Goal: Information Seeking & Learning: Learn about a topic

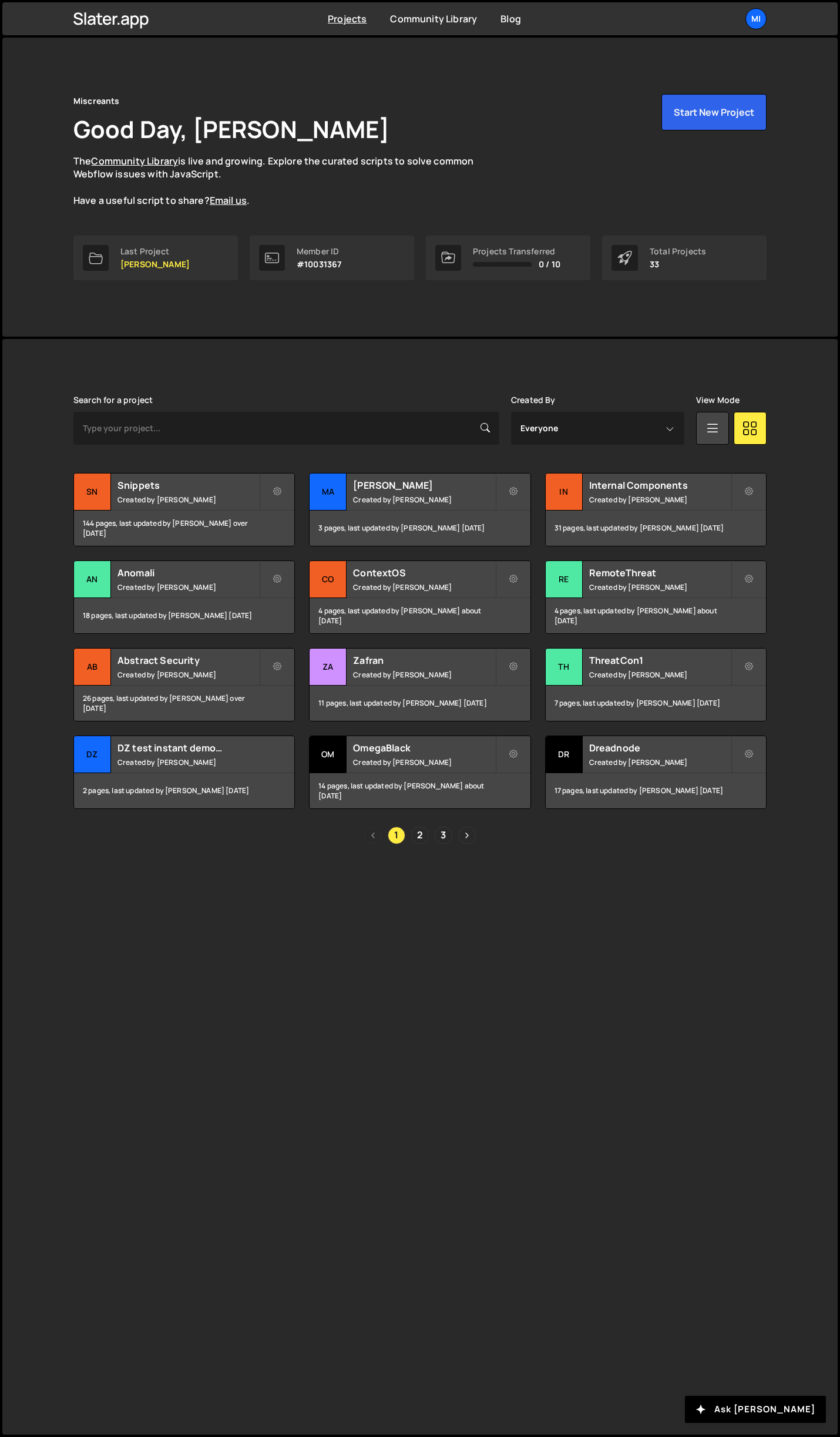
click at [231, 471] on div "Search for a project Created By Everyone [PERSON_NAME] [PERSON_NAME] View Mode …" at bounding box center [419, 620] width 693 height 449
click at [237, 488] on h2 "Snippets" at bounding box center [188, 485] width 142 height 13
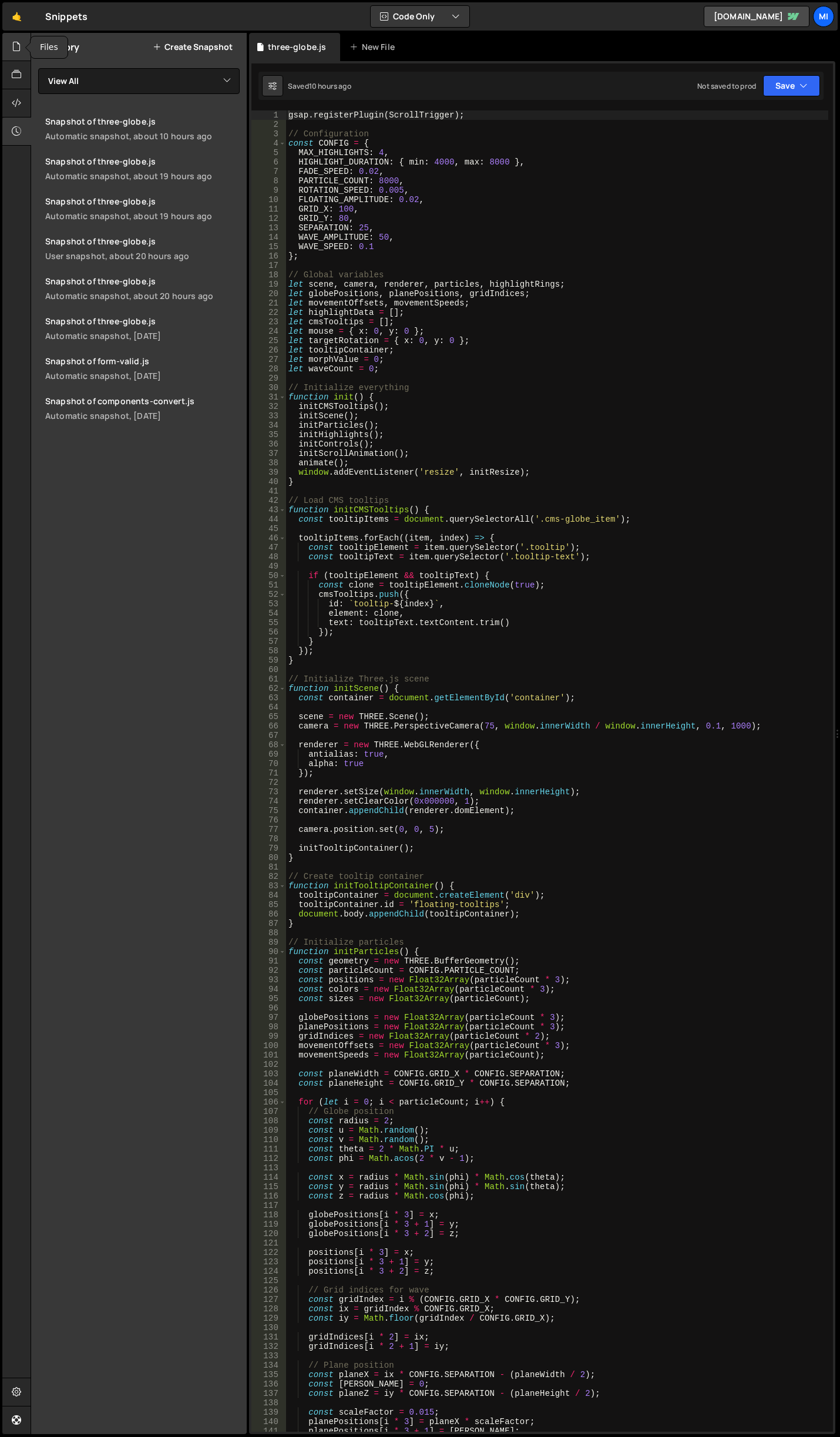
click at [17, 47] on icon at bounding box center [16, 46] width 9 height 13
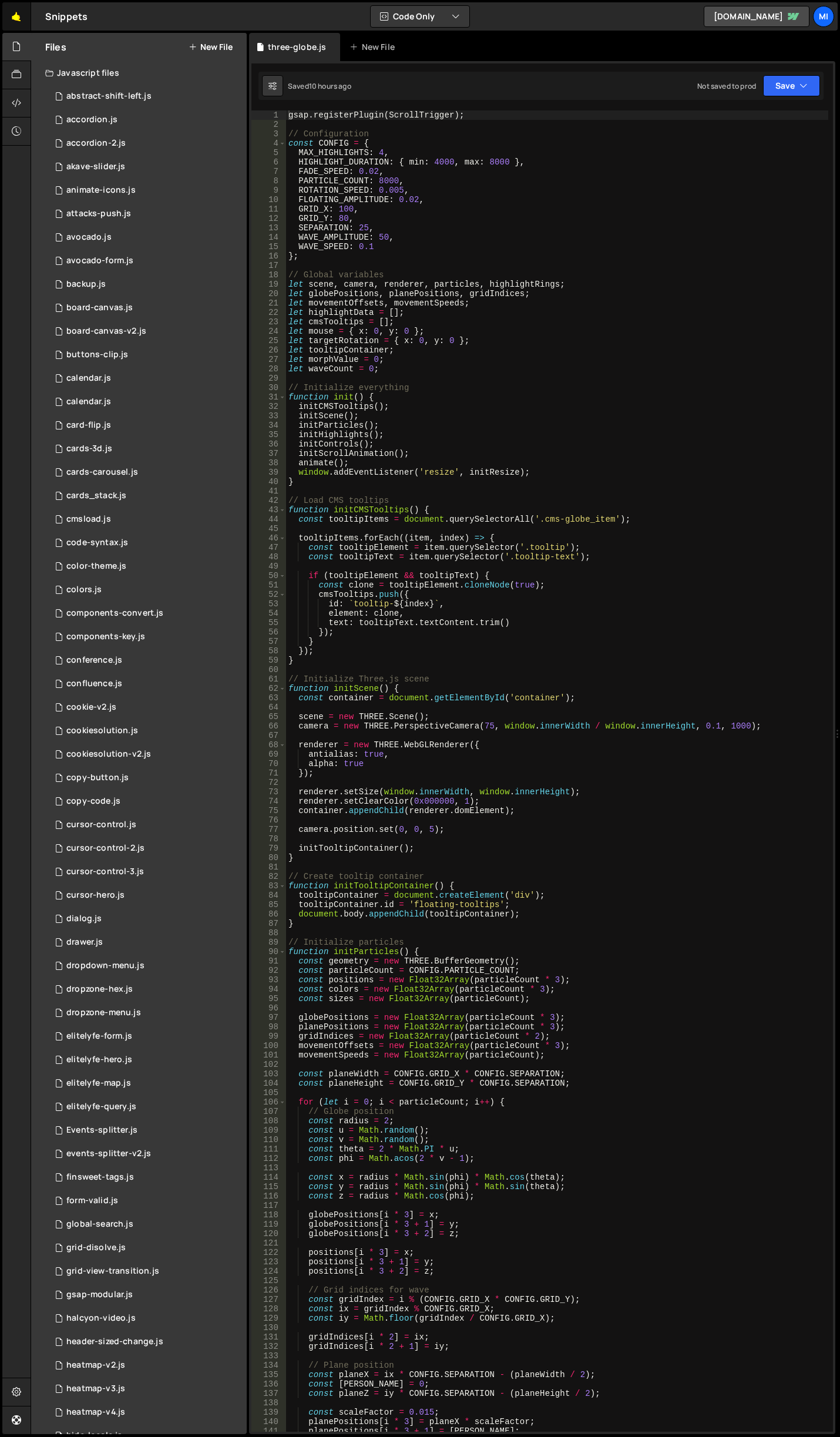
click at [9, 16] on link "🤙" at bounding box center [17, 16] width 29 height 28
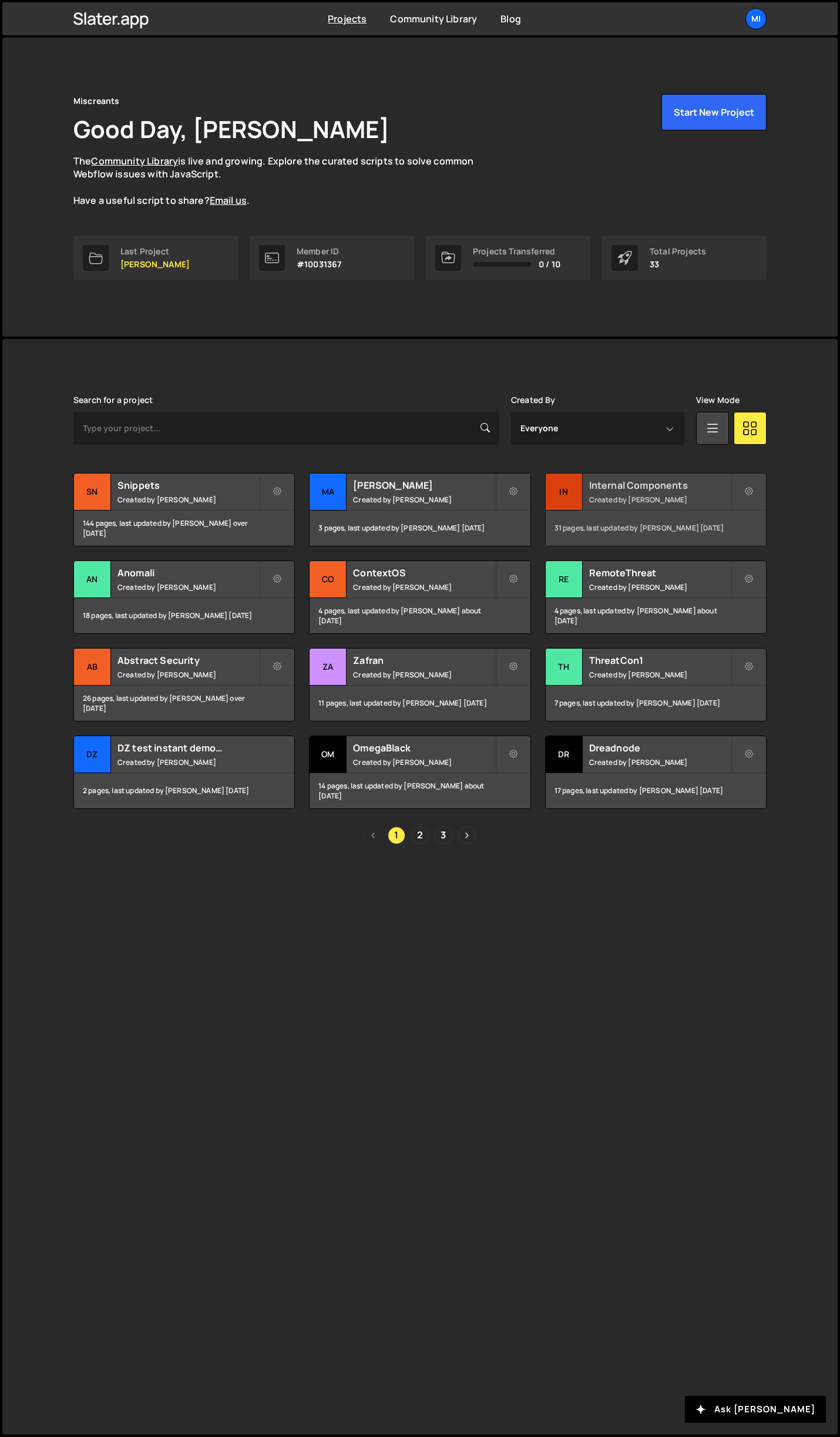
click at [612, 489] on h2 "Internal Components" at bounding box center [660, 485] width 142 height 13
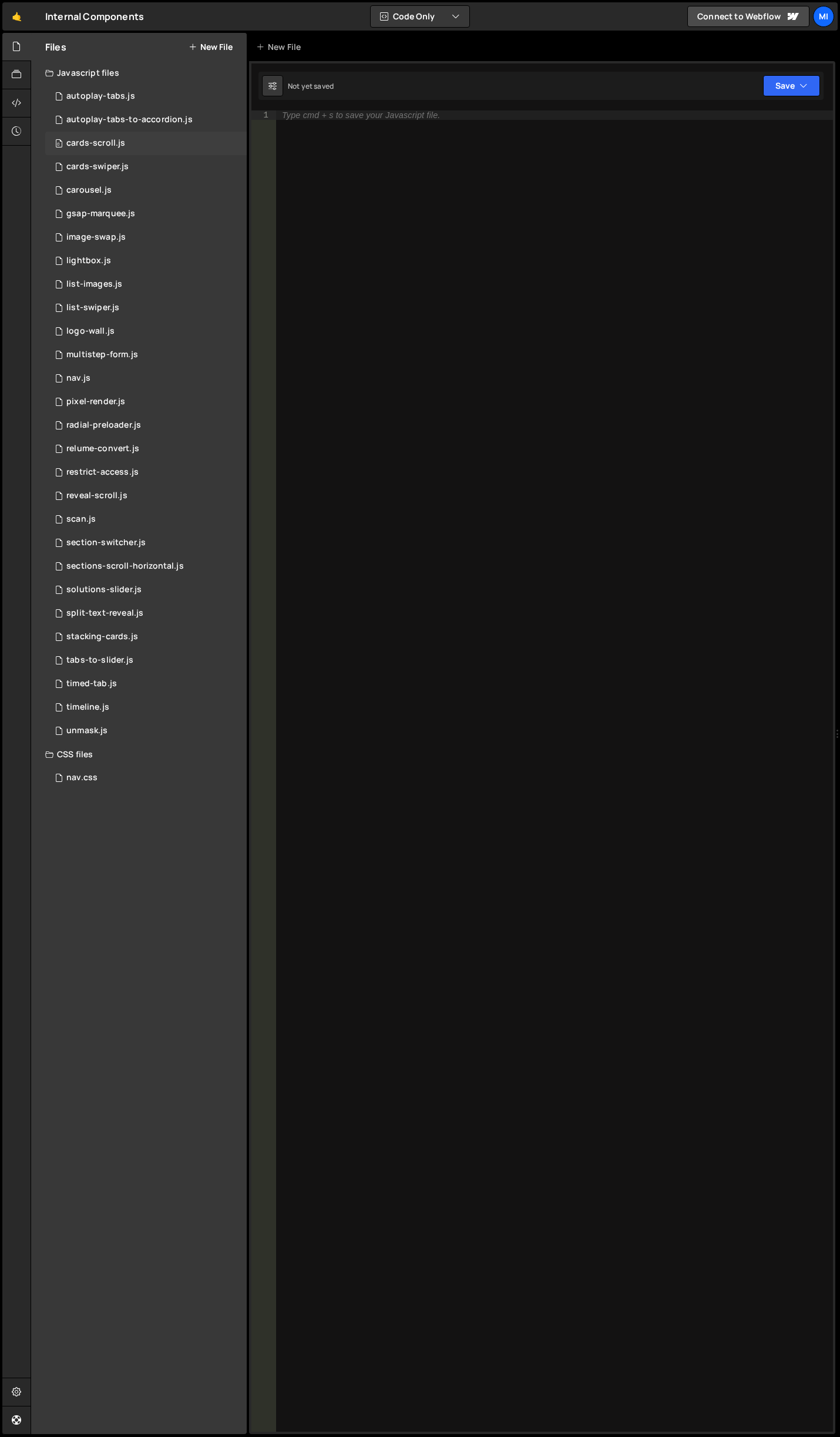
click at [97, 141] on div "cards-scroll.js" at bounding box center [96, 143] width 59 height 11
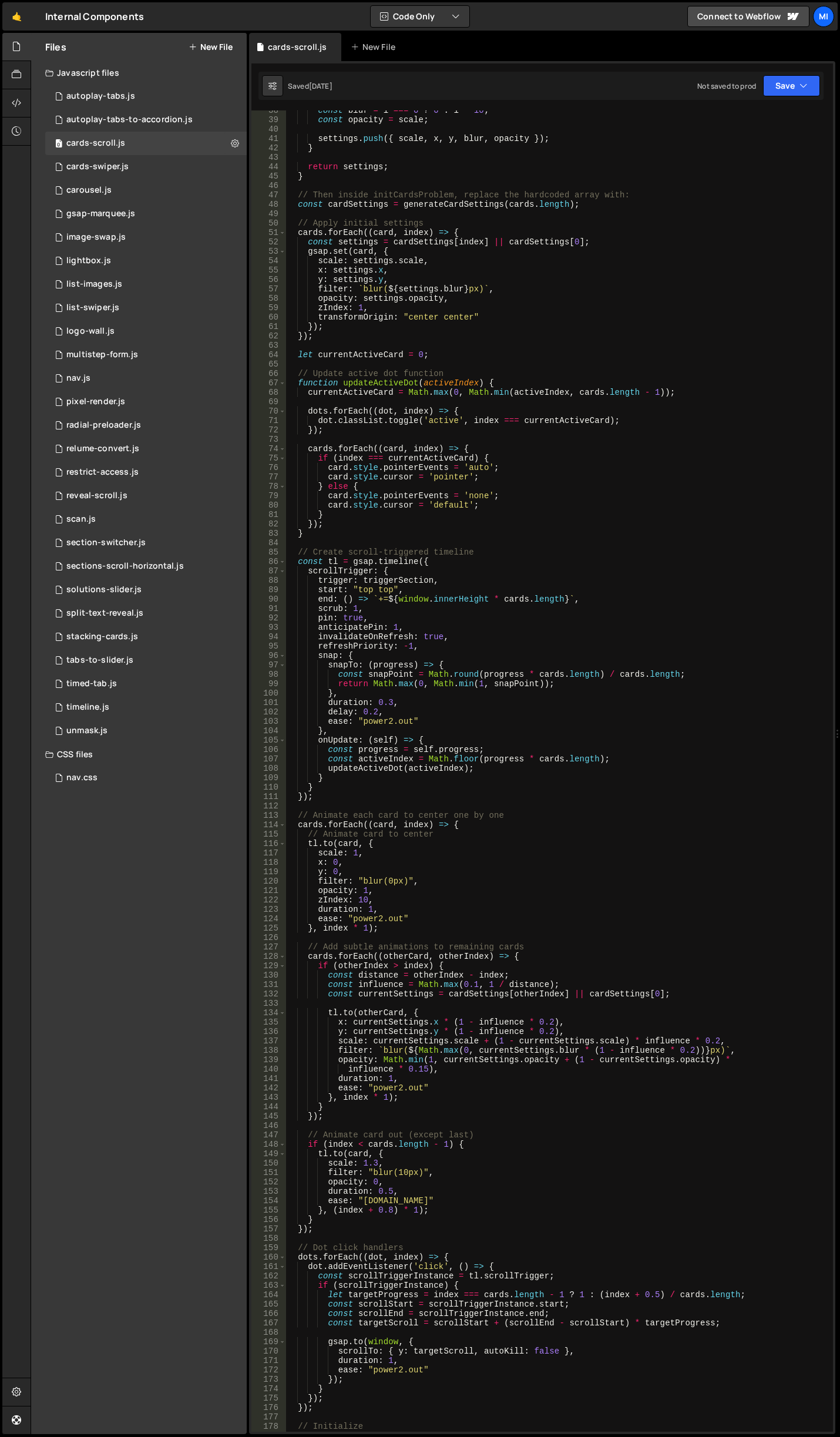
scroll to position [353, 0]
click at [451, 718] on div "const blur = i === 0 ? 0 : i * 10 ; const opacity = scale ; settings . push ({ …" at bounding box center [557, 776] width 542 height 1340
click at [463, 693] on div "const blur = i === 0 ? 0 : i * 10 ; const opacity = scale ; settings . push ({ …" at bounding box center [557, 776] width 542 height 1340
type textarea "},"
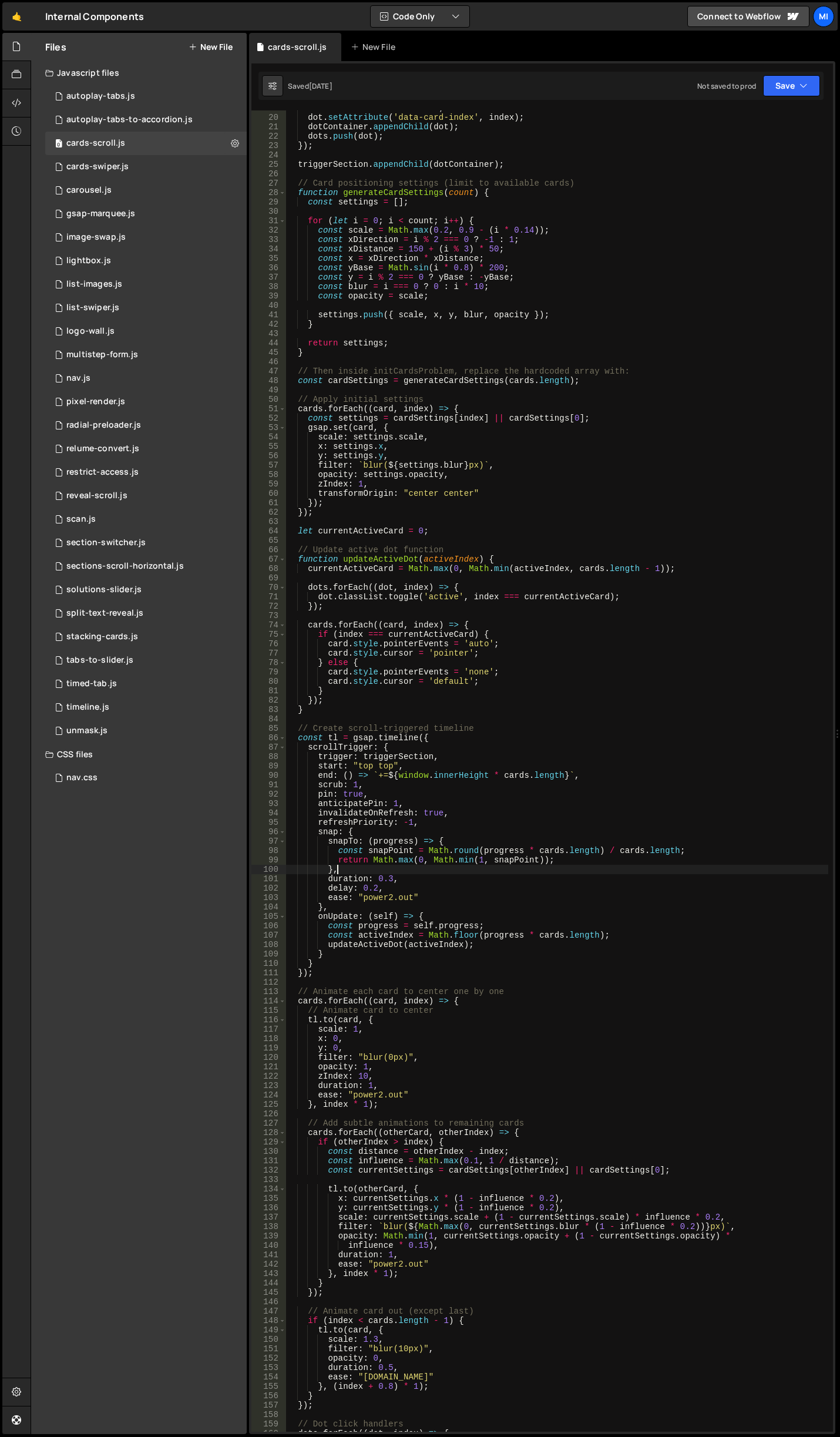
scroll to position [0, 0]
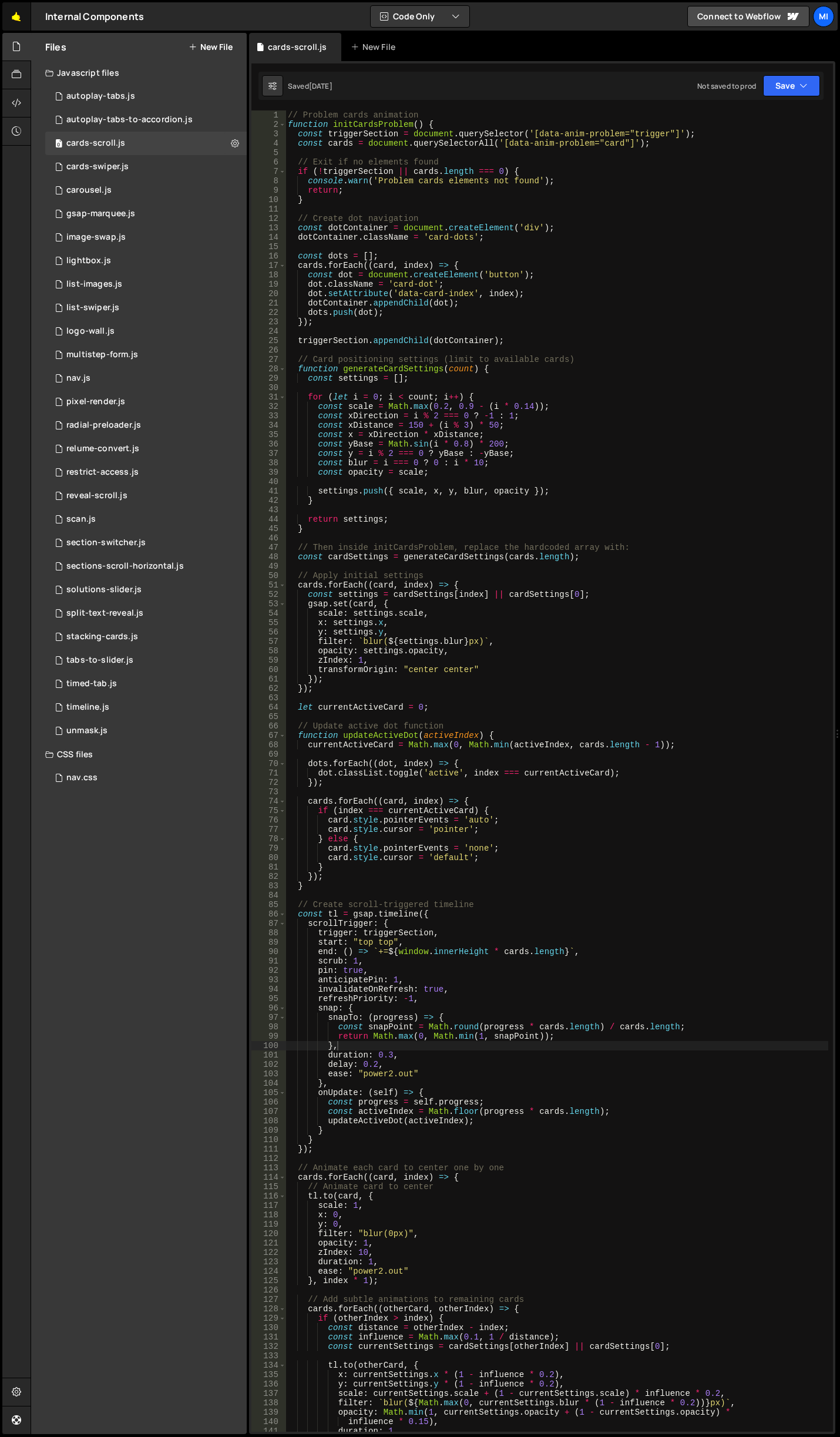
click at [28, 24] on link "🤙" at bounding box center [17, 16] width 29 height 28
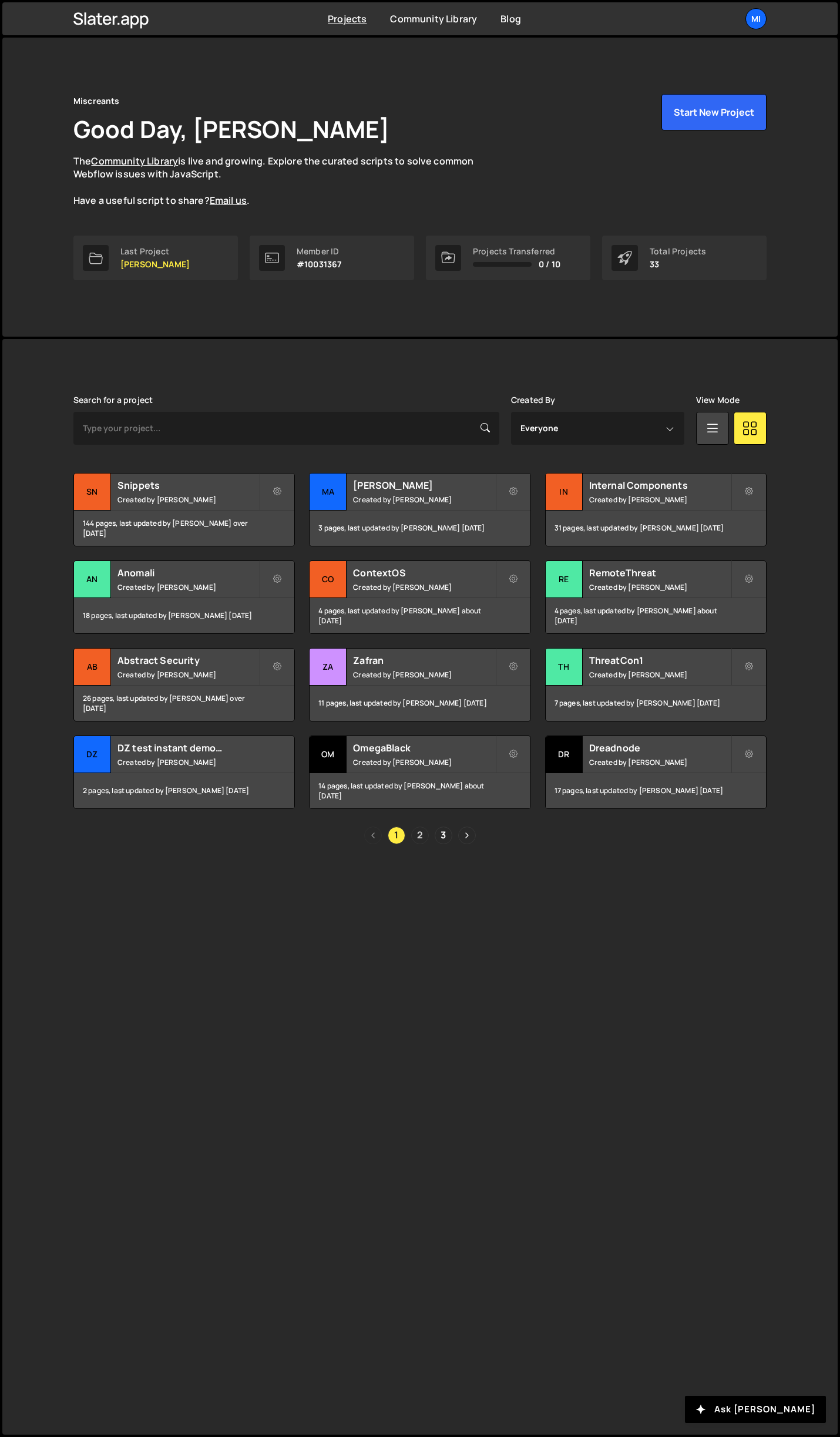
click at [418, 833] on link "2" at bounding box center [420, 835] width 18 height 18
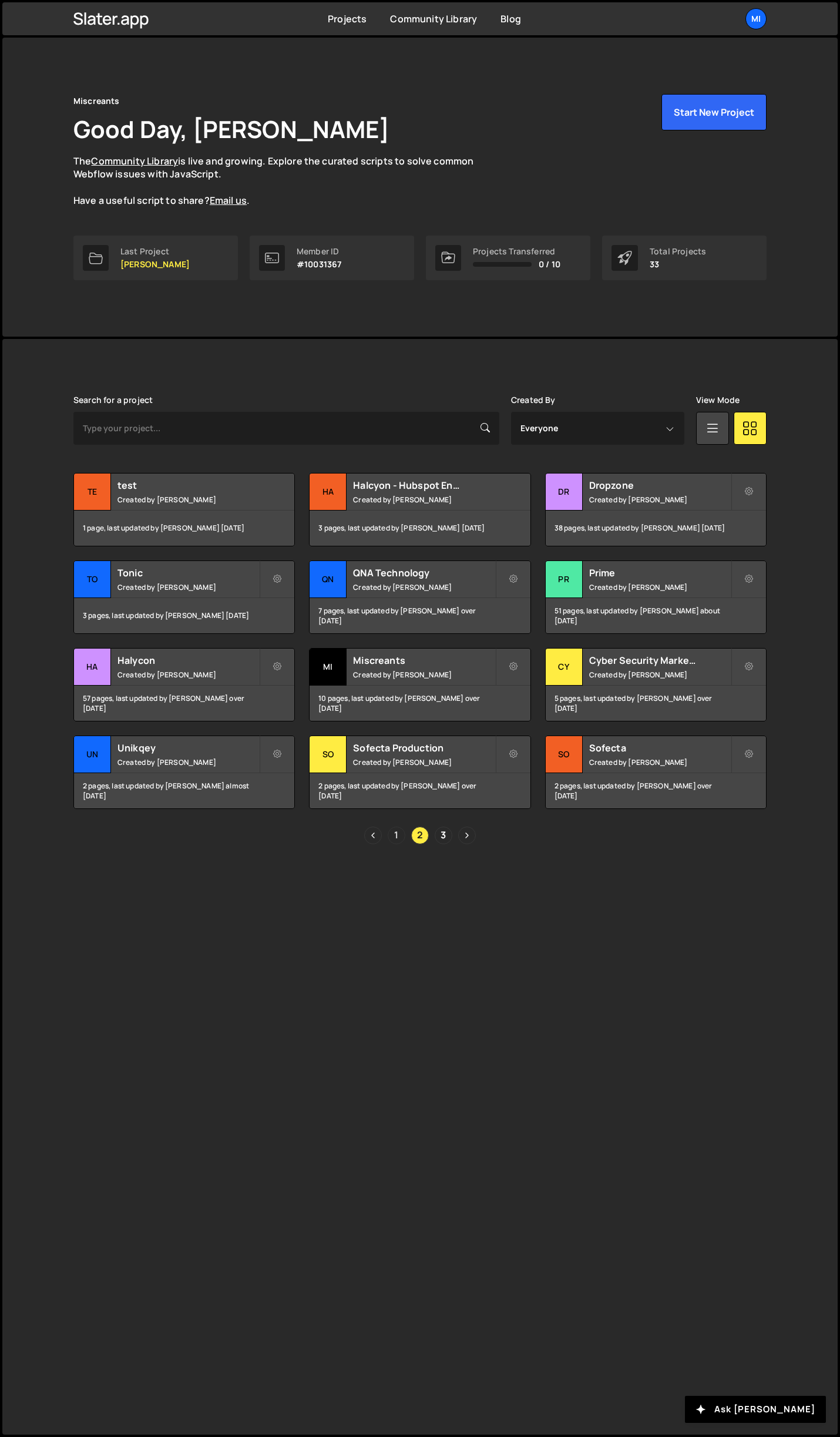
click at [394, 838] on link "1" at bounding box center [396, 835] width 18 height 18
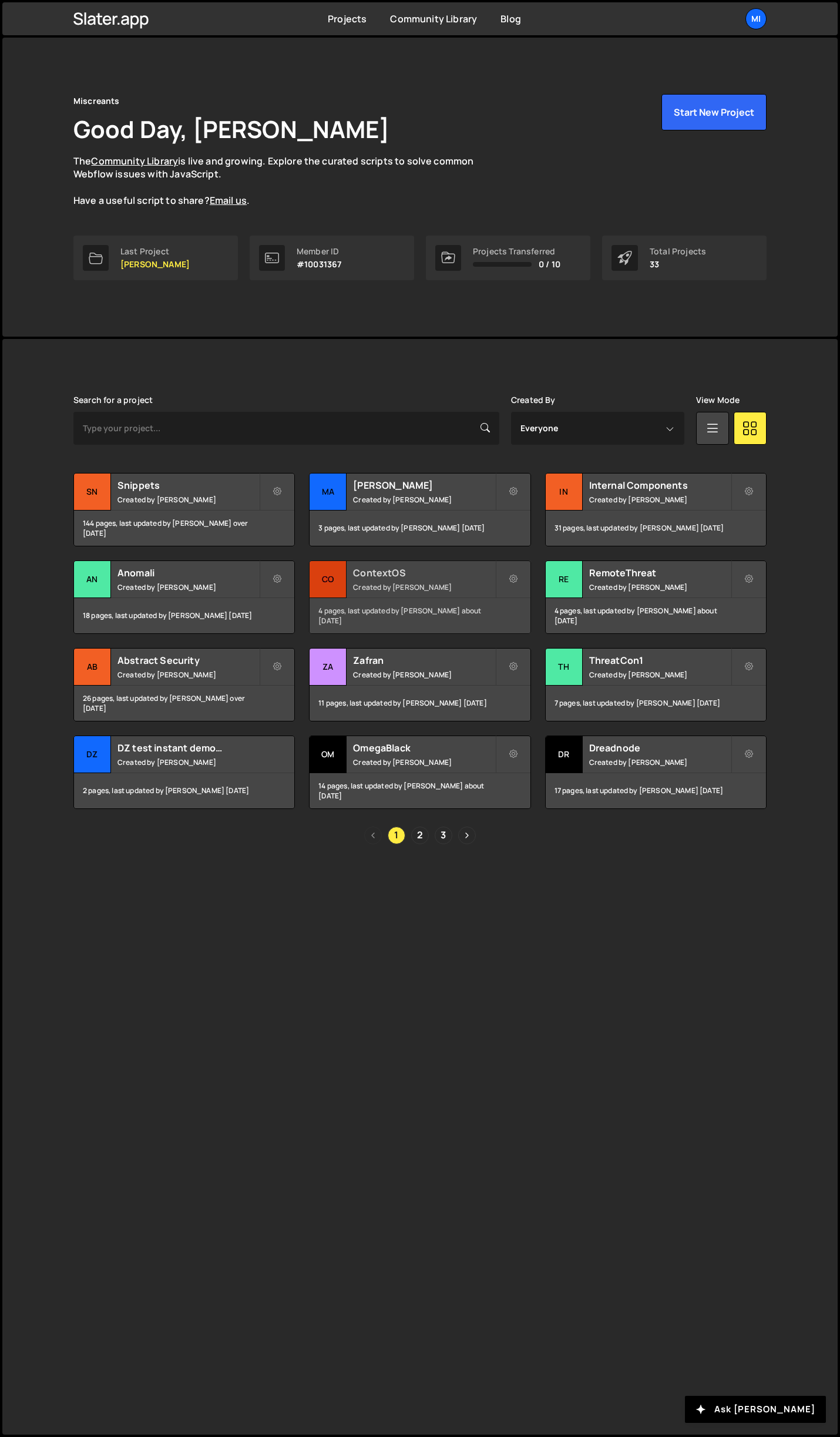
click at [458, 575] on h2 "ContextOS" at bounding box center [424, 573] width 142 height 13
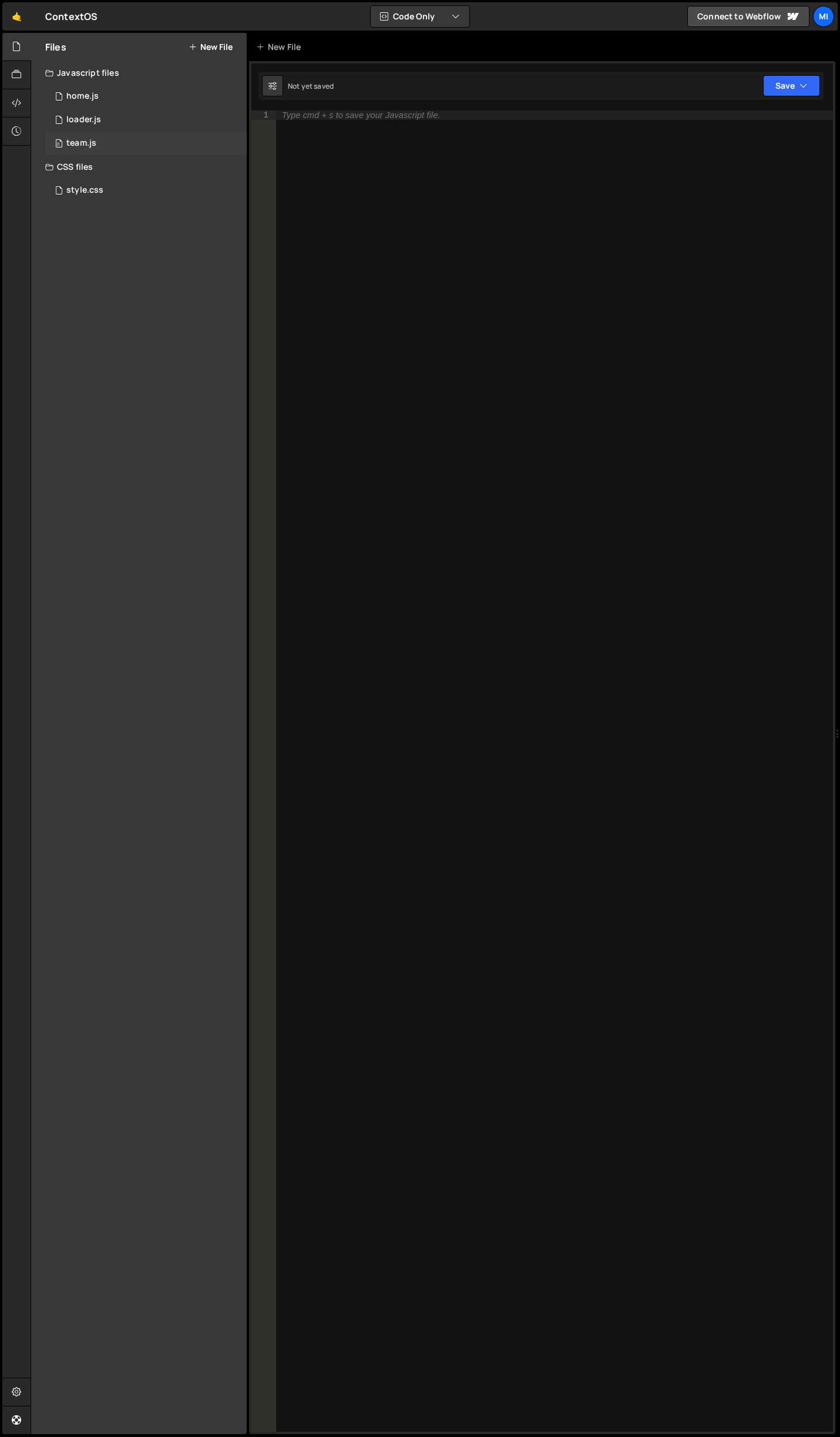
click at [119, 135] on div "0 team.js 0" at bounding box center [146, 144] width 201 height 24
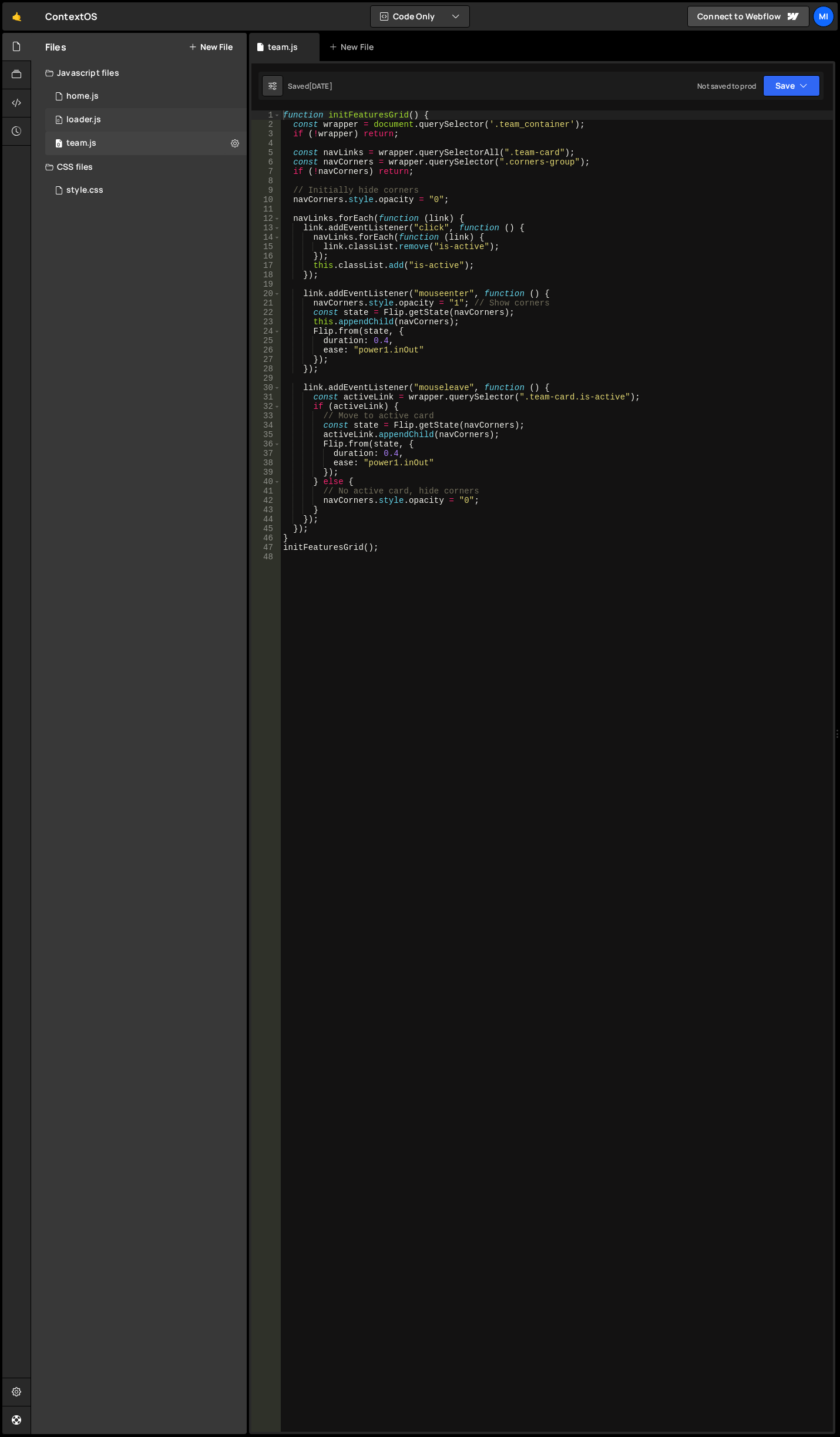
click at [122, 116] on div "0 loader.js 0" at bounding box center [146, 120] width 201 height 24
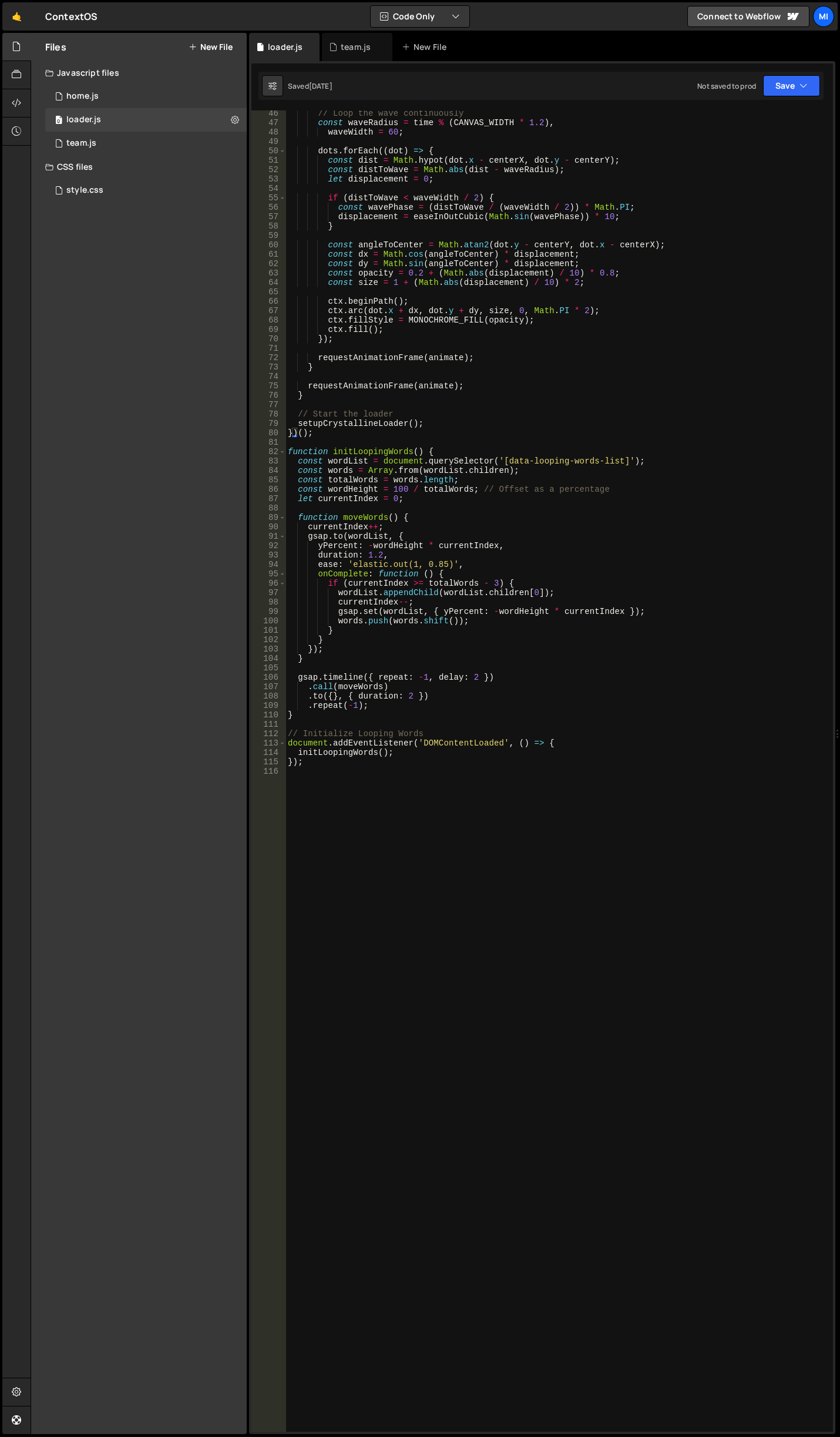
scroll to position [425, 0]
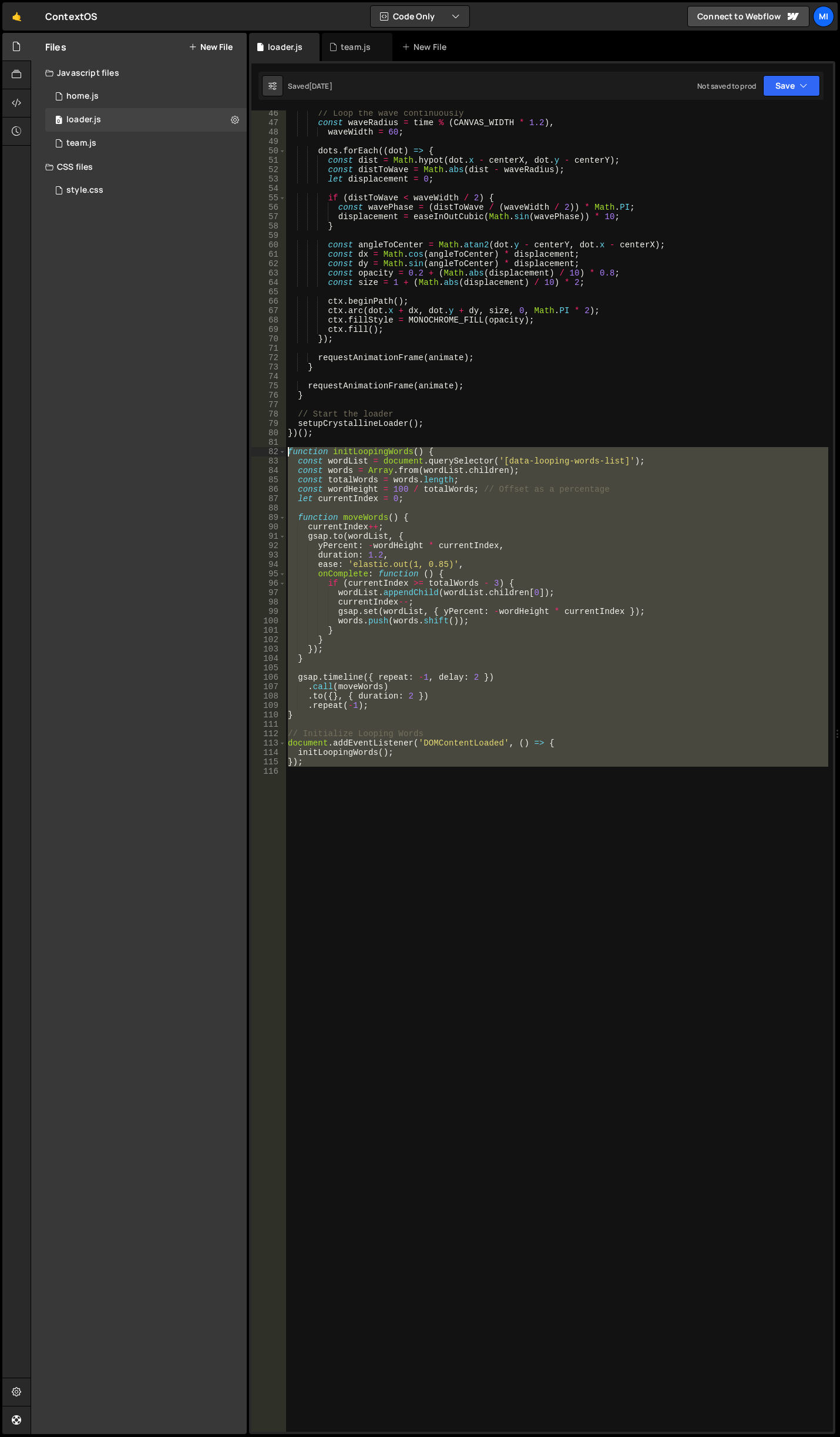
drag, startPoint x: 367, startPoint y: 788, endPoint x: 206, endPoint y: 449, distance: 375.3
click at [206, 449] on div "Files New File Javascript files 0 home.js 0 0 loader.js 0 0 team.js 0" at bounding box center [435, 734] width 809 height 1401
type textarea "function initLoopingWords() { const wordList = document.querySelector('[data-lo…"
